Goal: Task Accomplishment & Management: Manage account settings

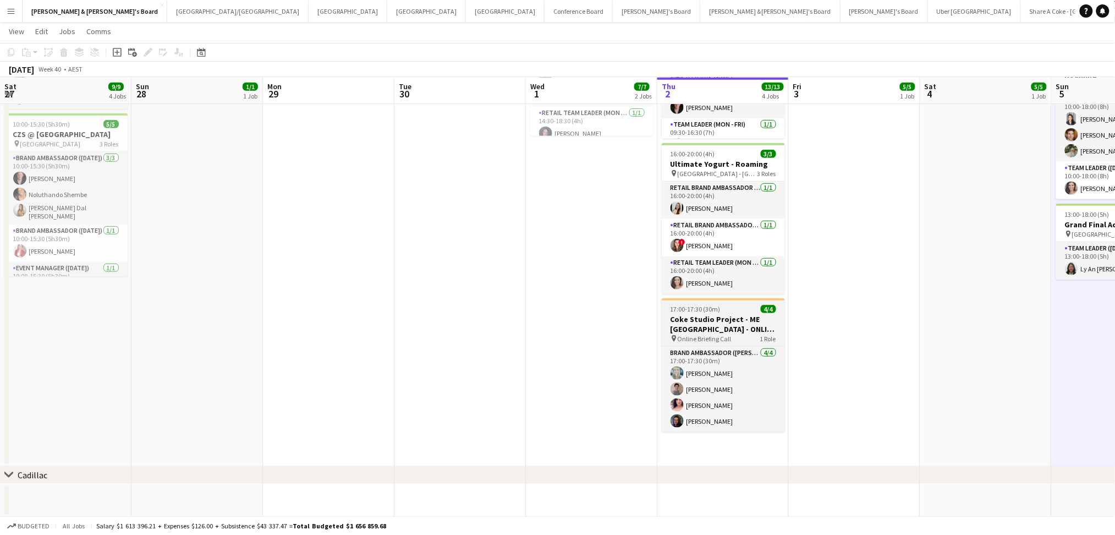
scroll to position [24, 0]
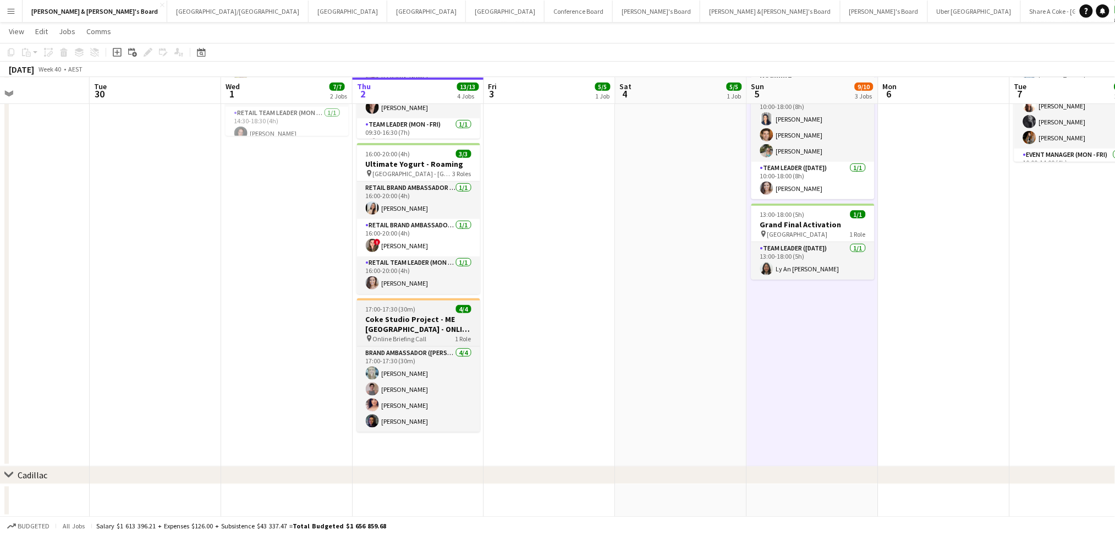
click at [444, 331] on h3 "Coke Studio Project - ME [GEOGRAPHIC_DATA] - ONLINE BRIEFING" at bounding box center [418, 324] width 123 height 20
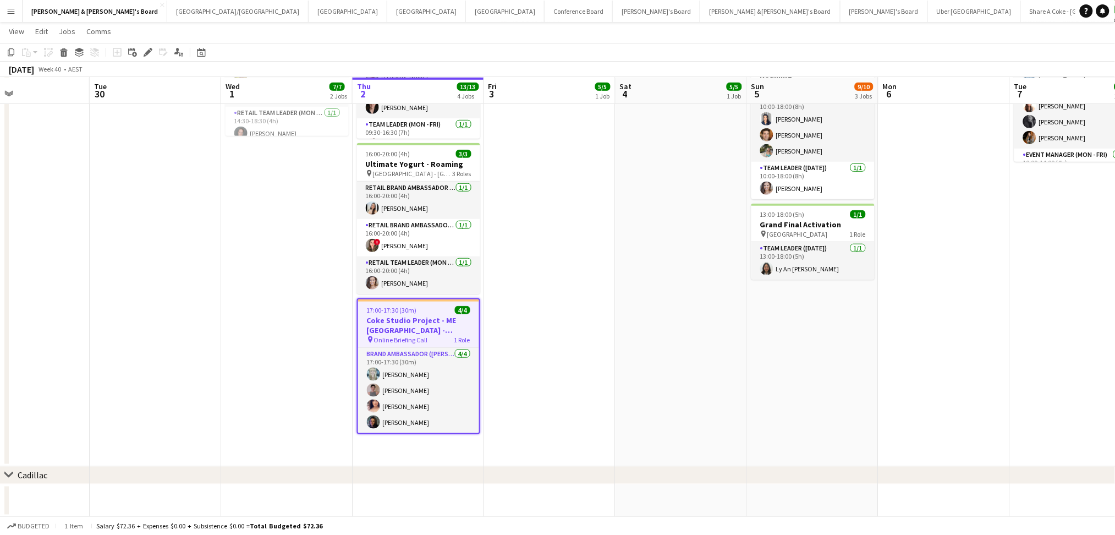
click at [444, 331] on h3 "Coke Studio Project - ME [GEOGRAPHIC_DATA] - ONLINE BRIEFING" at bounding box center [418, 325] width 121 height 20
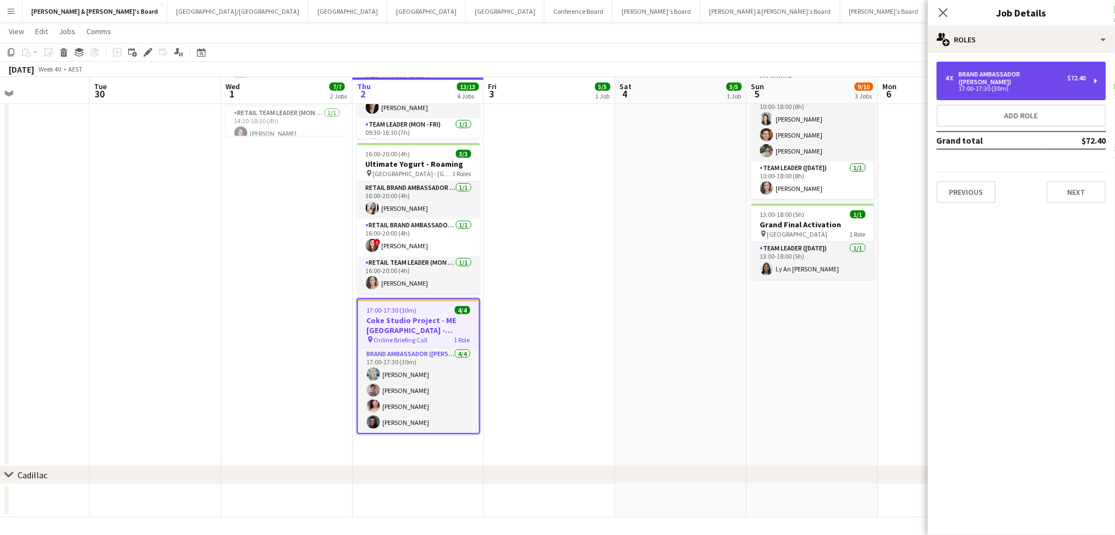
click at [1069, 86] on div "17:00-17:30 (30m)" at bounding box center [1016, 89] width 140 height 6
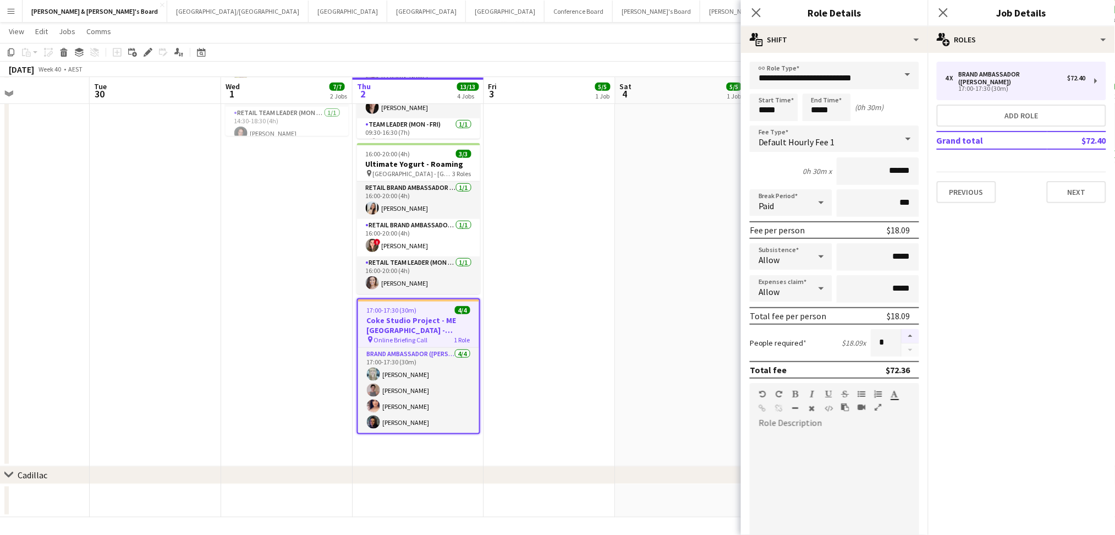
click at [902, 332] on button "button" at bounding box center [911, 336] width 18 height 14
type input "*"
click at [556, 347] on app-date-cell "11:30-22:30 (11h) 5/5 NBA x NBL Melbourne Series Fan Zone pin [PERSON_NAME][GEO…" at bounding box center [550, 169] width 132 height 594
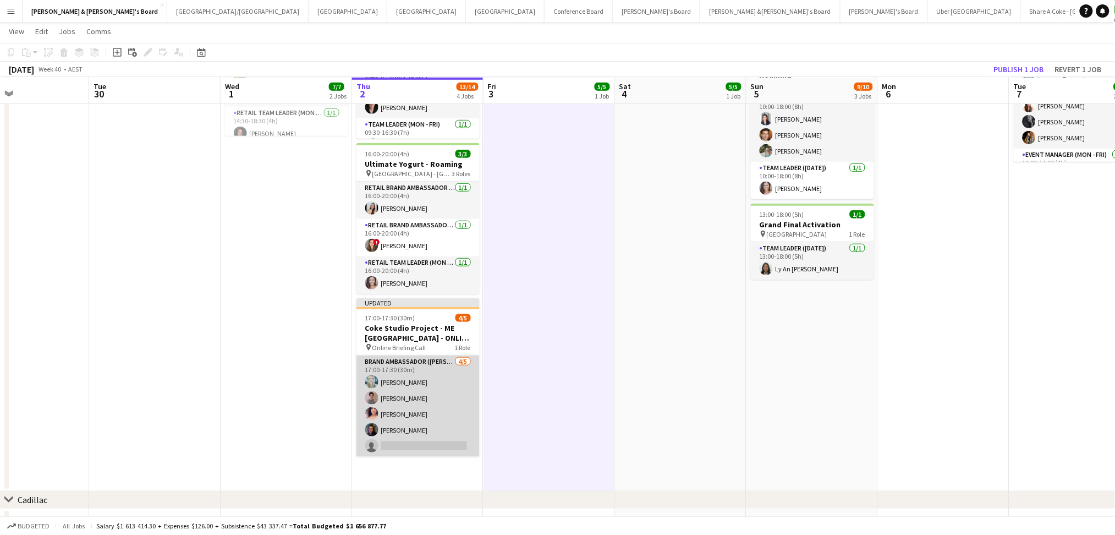
click at [405, 449] on app-card-role "Brand Ambassador (Mon - Fri) [DATE] 17:00-17:30 (30m) [PERSON_NAME] [PERSON_NAM…" at bounding box center [418, 405] width 123 height 101
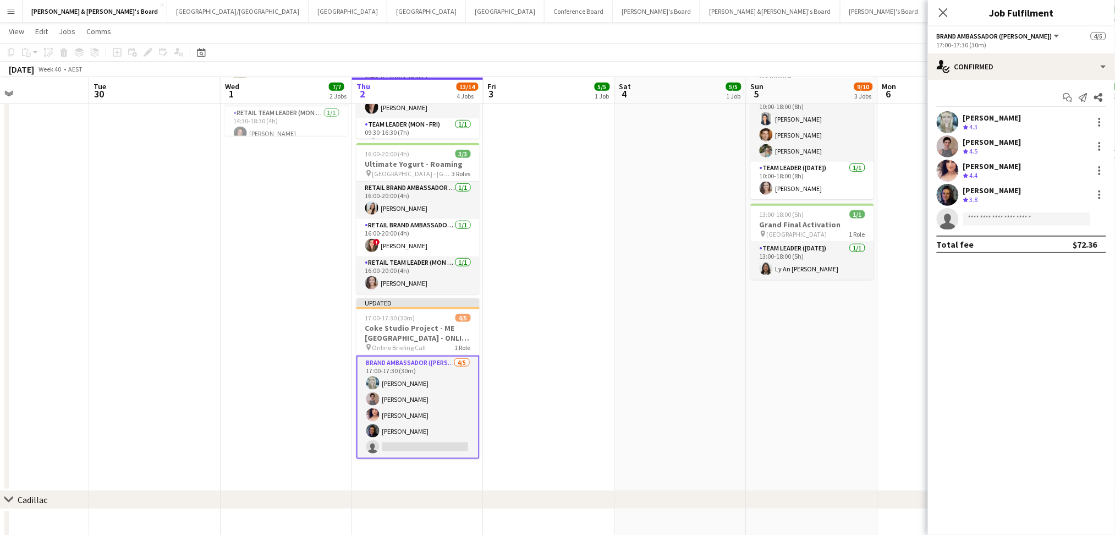
click at [988, 226] on app-invite-slot "single-neutral-actions" at bounding box center [1021, 219] width 187 height 22
click at [996, 220] on input at bounding box center [1028, 218] width 128 height 13
type input "*"
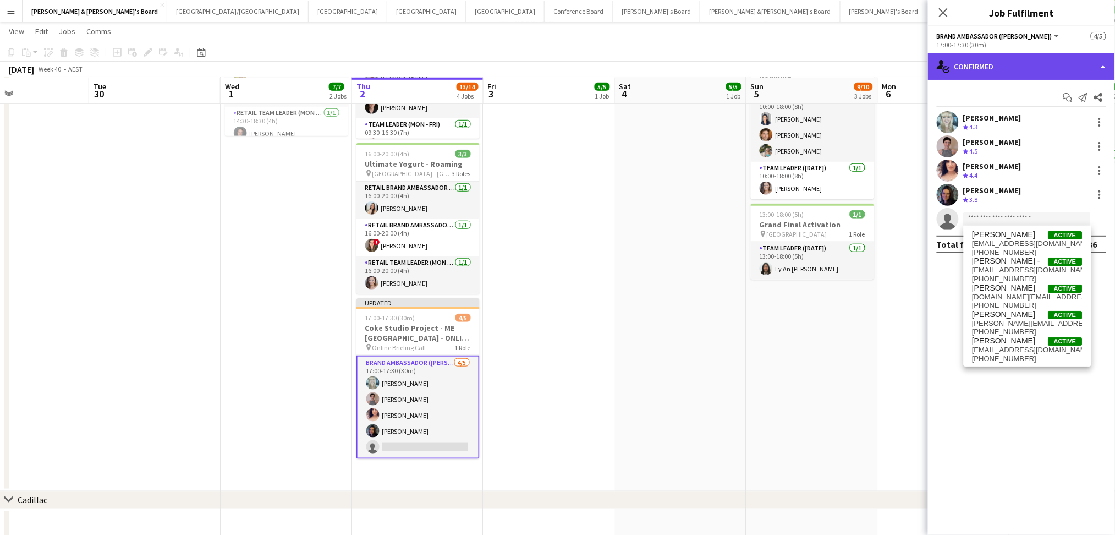
click at [1038, 65] on div "single-neutral-actions-check-2 Confirmed" at bounding box center [1021, 66] width 187 height 26
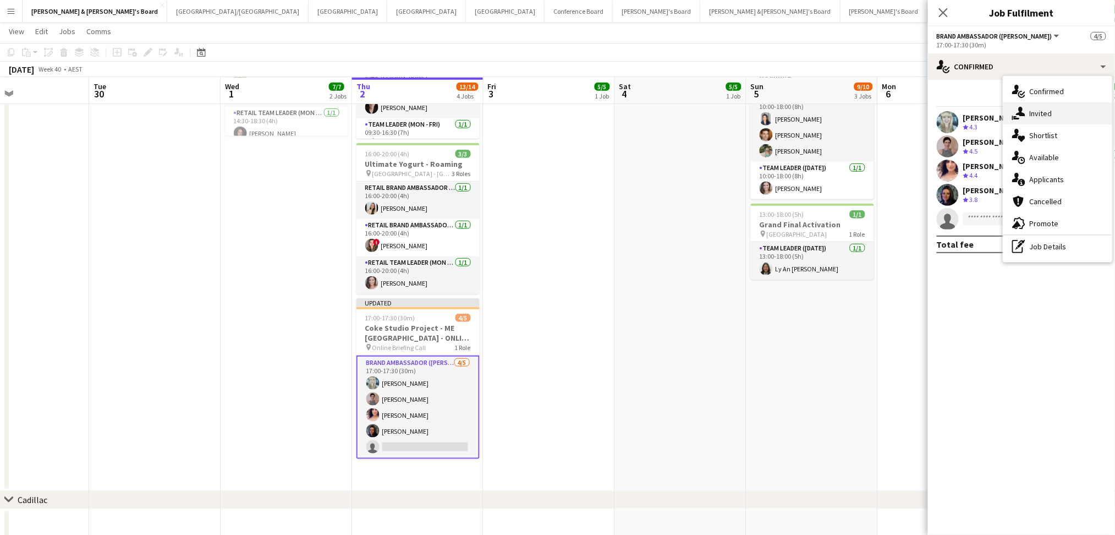
click at [1068, 112] on div "single-neutral-actions-share-1 Invited" at bounding box center [1058, 113] width 109 height 22
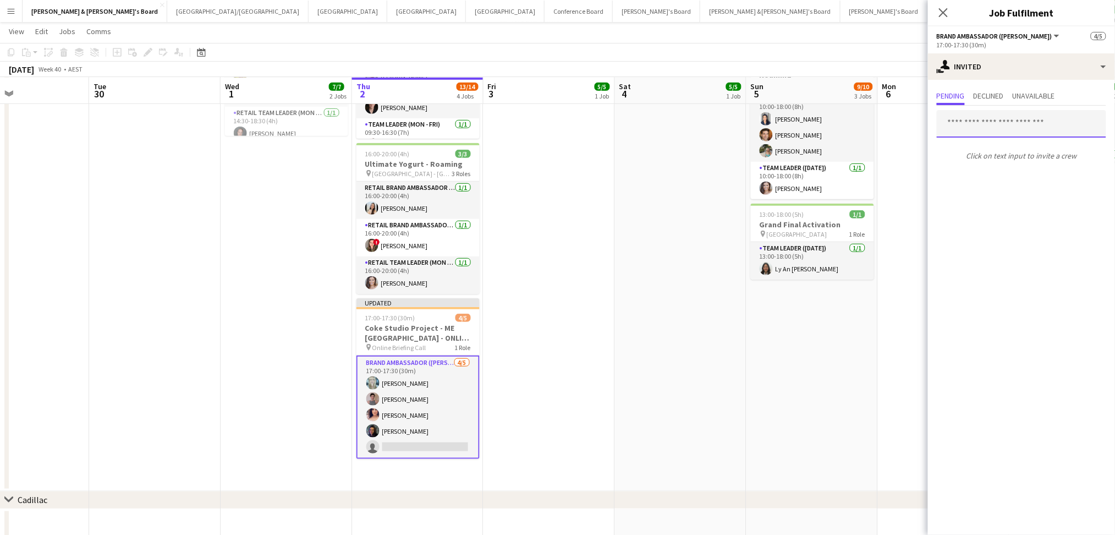
click at [1005, 128] on input "text" at bounding box center [1021, 124] width 169 height 28
type input "*"
type input "*********"
click at [762, 387] on app-date-cell "09:30-17:00 (7h30m) 4/5 NBA x NBL Melbourne Series Fan Zone pin [PERSON_NAME][G…" at bounding box center [813, 181] width 132 height 619
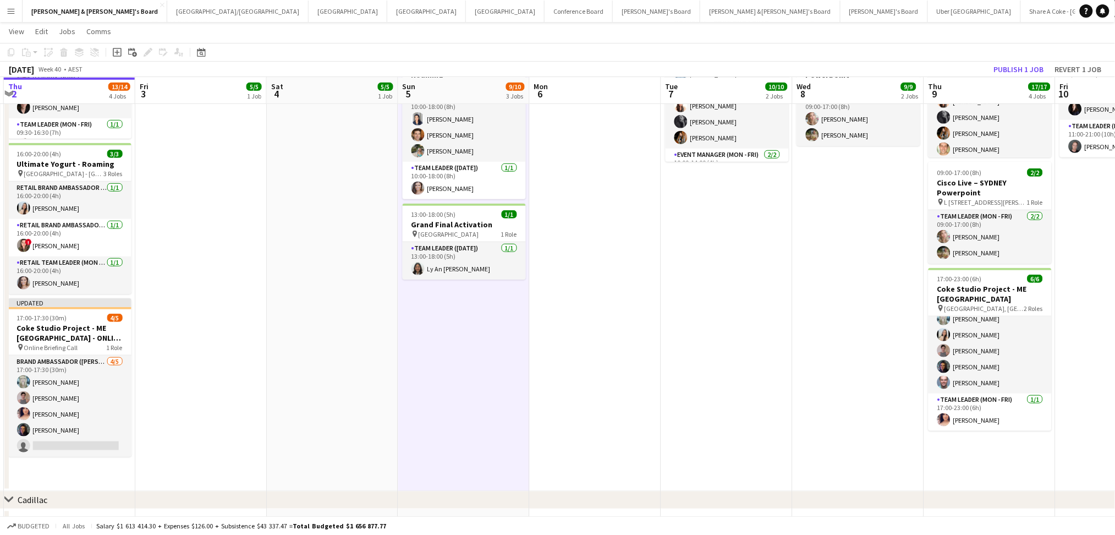
drag, startPoint x: 860, startPoint y: 339, endPoint x: 507, endPoint y: 338, distance: 352.2
click at [507, 338] on app-calendar-viewport "Mon 29 Tue 30 Wed 1 7/7 2 Jobs Thu 2 13/14 4 Jobs Fri 3 5/5 1 Job Sat 4 5/5 1 J…" at bounding box center [557, 167] width 1115 height 750
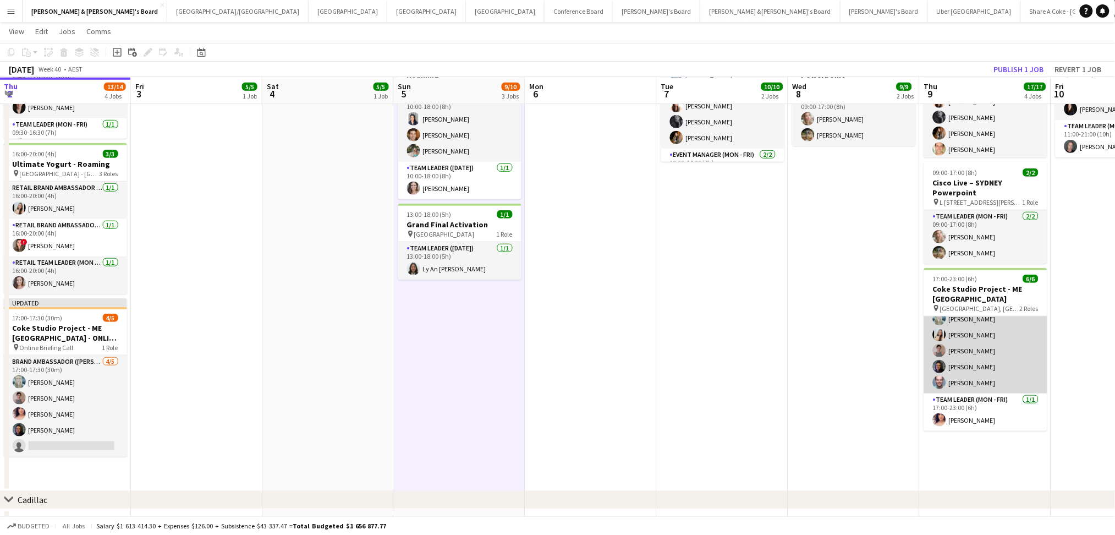
click at [1000, 365] on app-card-role "Brand Ambassador ([PERSON_NAME]) [DATE] 17:00-23:00 (6h) [PERSON_NAME] [PERSON_…" at bounding box center [985, 342] width 123 height 101
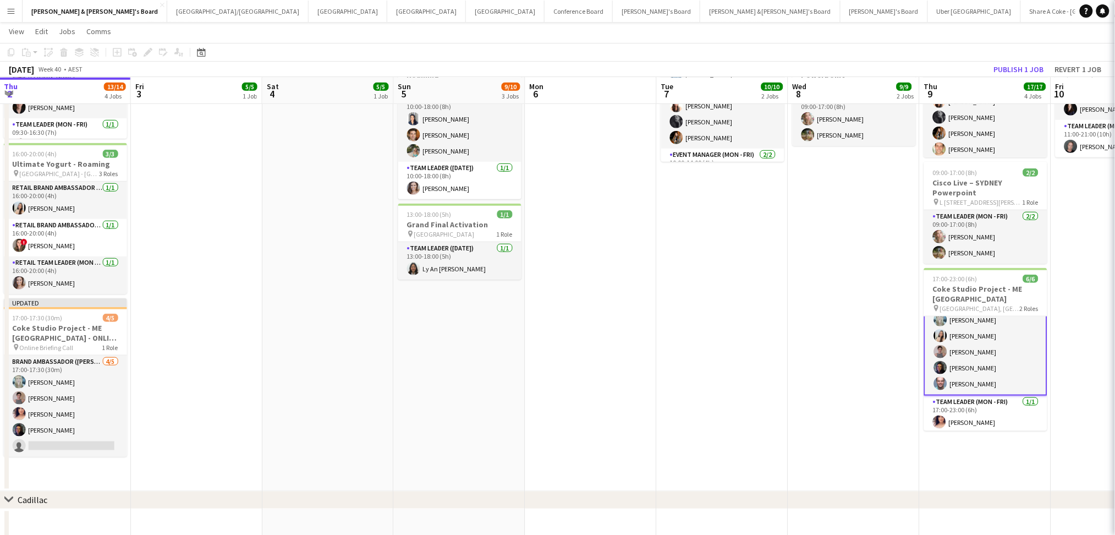
scroll to position [25, 0]
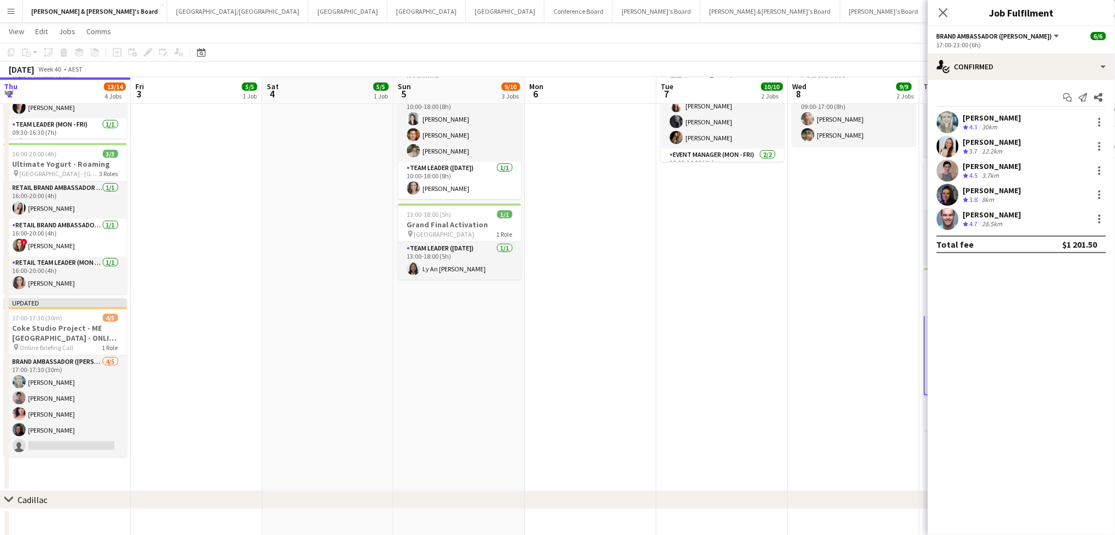
click at [978, 222] on span "4.7" at bounding box center [974, 224] width 8 height 8
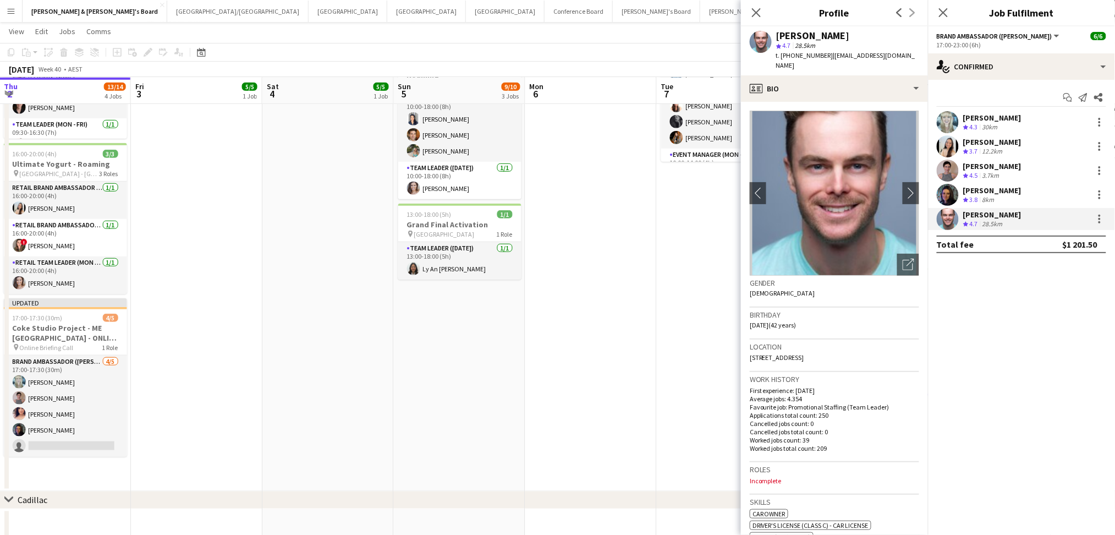
drag, startPoint x: 793, startPoint y: 54, endPoint x: 824, endPoint y: 56, distance: 31.4
click at [824, 56] on span "t. [PHONE_NUMBER]" at bounding box center [804, 55] width 57 height 8
copy span "0403989426"
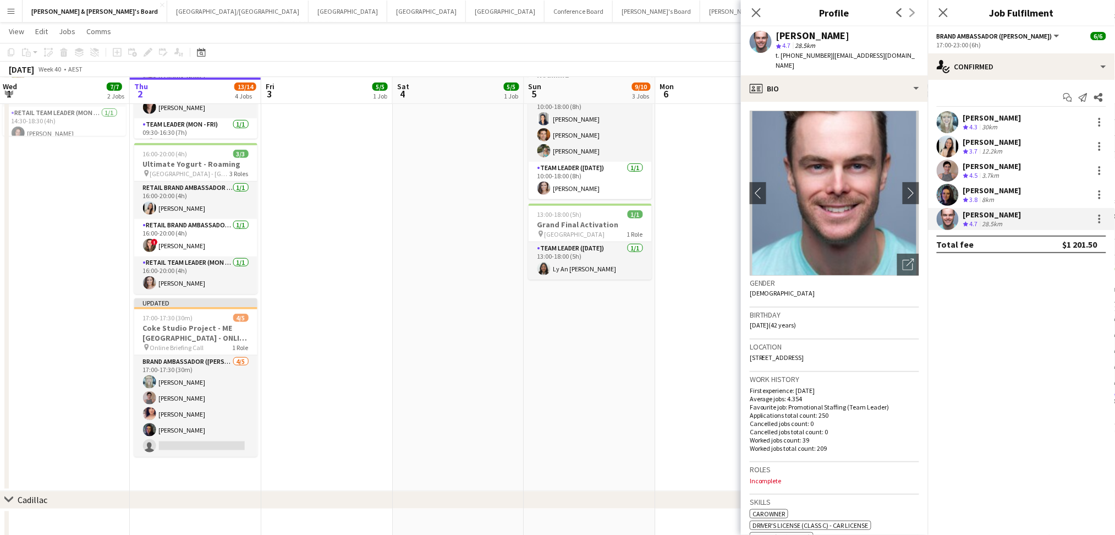
scroll to position [0, 222]
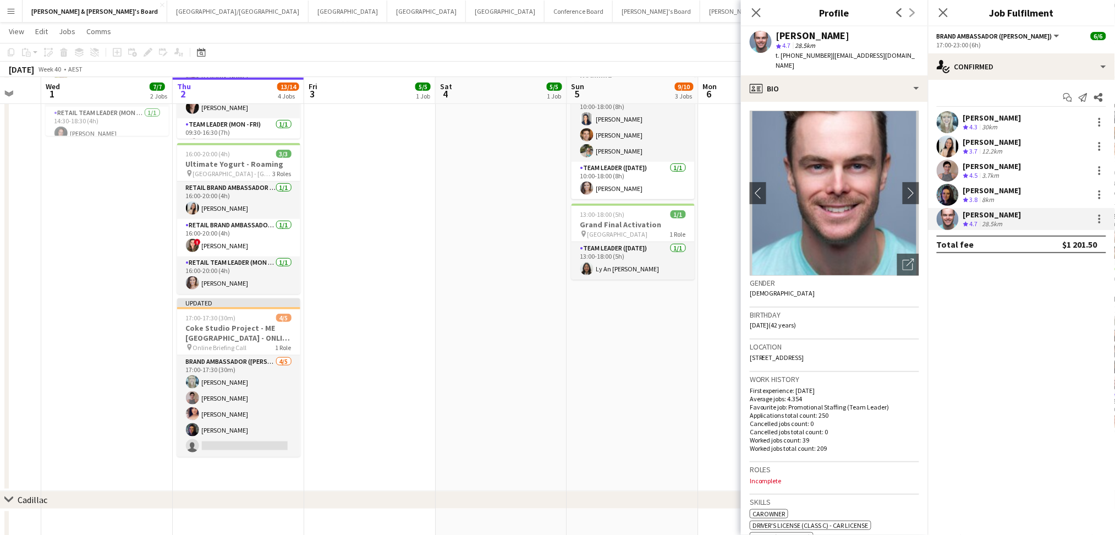
drag, startPoint x: 408, startPoint y: 457, endPoint x: 582, endPoint y: 457, distance: 173.9
click at [582, 457] on app-calendar-viewport "Mon 29 Tue 30 Wed 1 7/7 2 Jobs Thu 2 13/14 4 Jobs Fri 3 5/5 1 Job Sat 4 5/5 1 J…" at bounding box center [557, 167] width 1115 height 750
click at [522, 379] on app-date-cell "11:30-20:30 (9h) 5/5 NBA x NBL Melbourne Series Fan Zone pin [PERSON_NAME][GEOG…" at bounding box center [502, 181] width 132 height 619
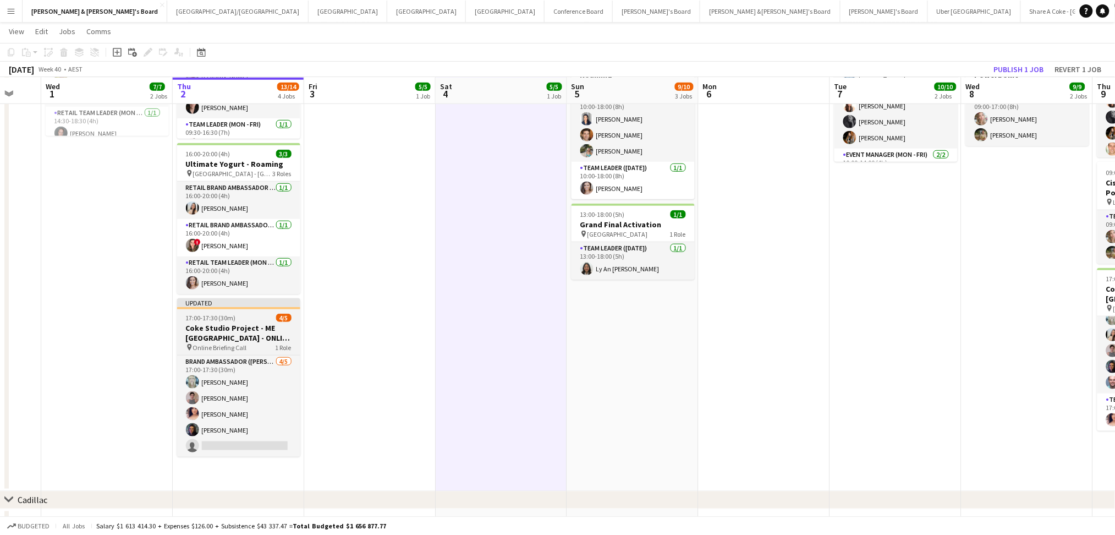
click at [254, 343] on div "pin Online Briefing Call 1 Role" at bounding box center [238, 347] width 123 height 9
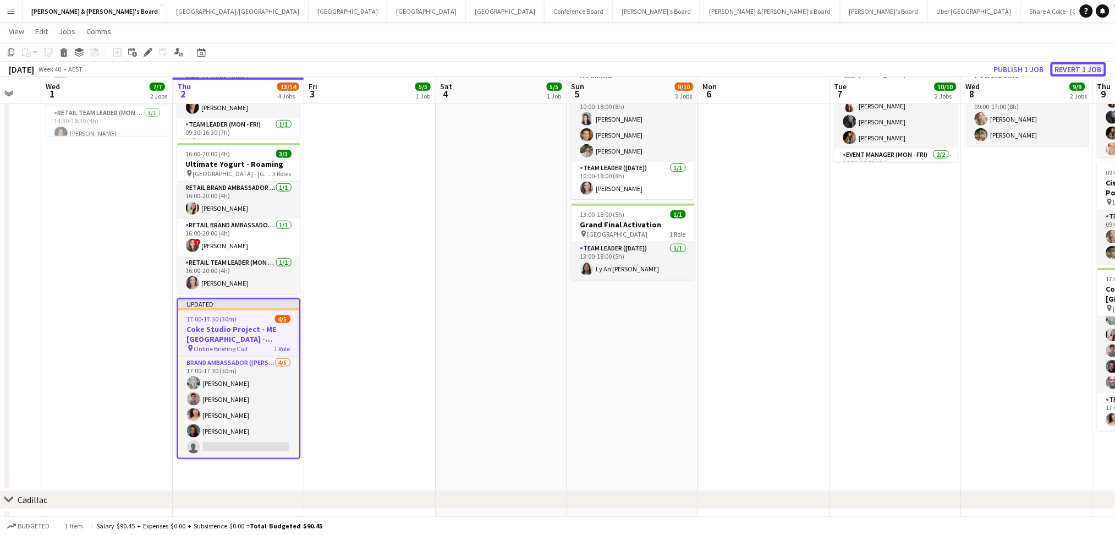
click at [1094, 71] on button "Revert 1 job" at bounding box center [1079, 69] width 56 height 14
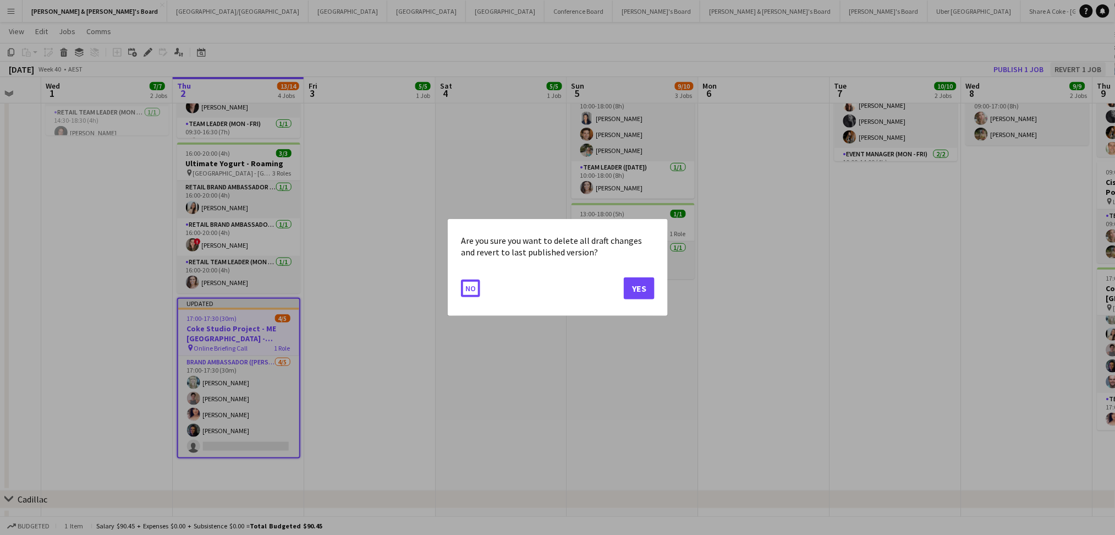
scroll to position [0, 0]
click at [639, 289] on button "Yes" at bounding box center [639, 288] width 31 height 22
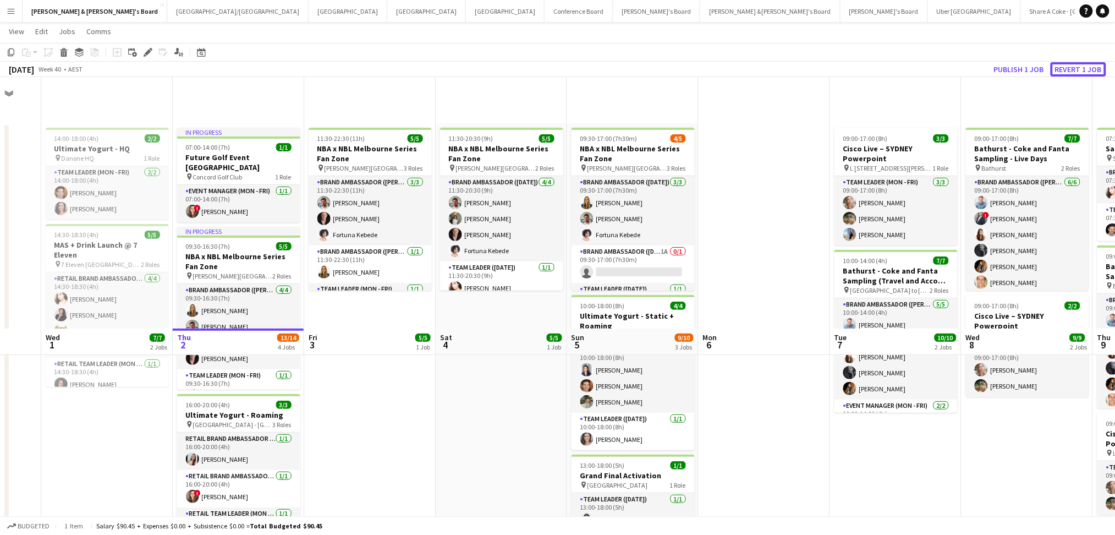
scroll to position [251, 0]
